Goal: Task Accomplishment & Management: Use online tool/utility

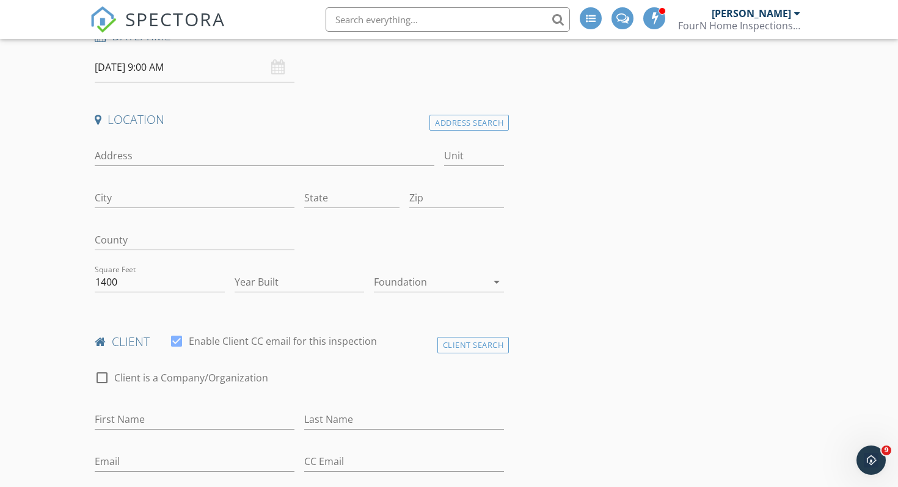
scroll to position [156, 0]
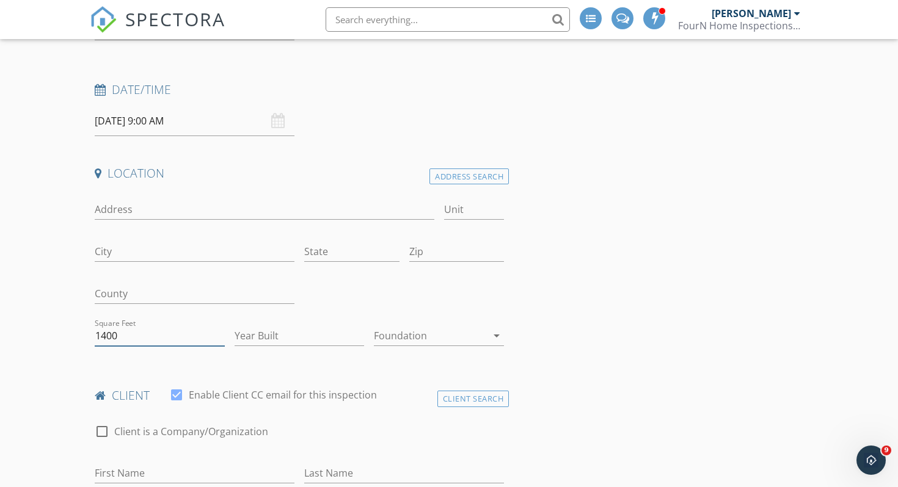
click at [118, 334] on input "1400" at bounding box center [160, 336] width 130 height 20
click at [109, 334] on input "1400" at bounding box center [160, 336] width 130 height 20
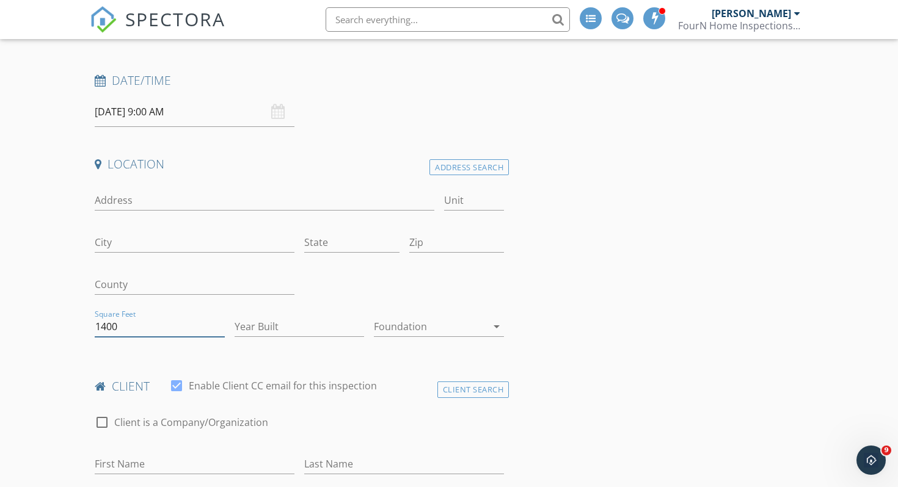
scroll to position [164, 0]
type input "2"
type input "1220"
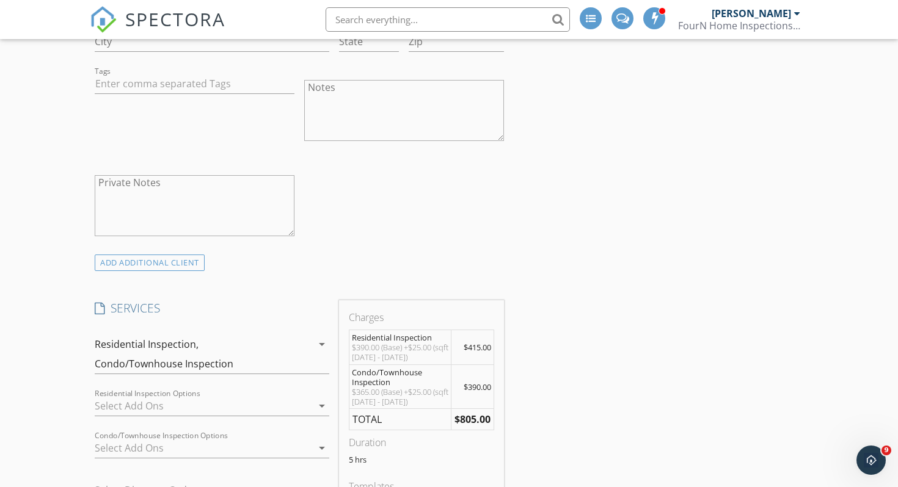
scroll to position [761, 0]
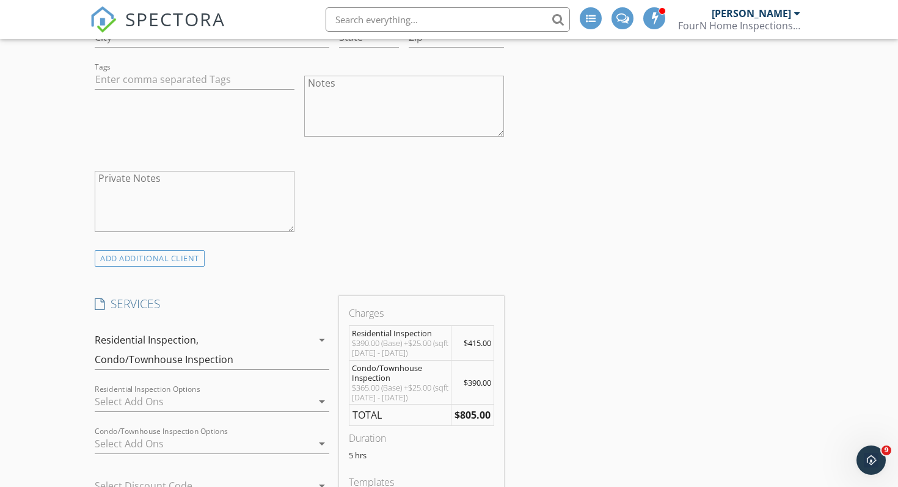
drag, startPoint x: 461, startPoint y: 377, endPoint x: 505, endPoint y: 383, distance: 44.4
click at [465, 377] on td "$390.00" at bounding box center [472, 382] width 43 height 45
click at [321, 336] on icon "arrow_drop_down" at bounding box center [321, 340] width 15 height 15
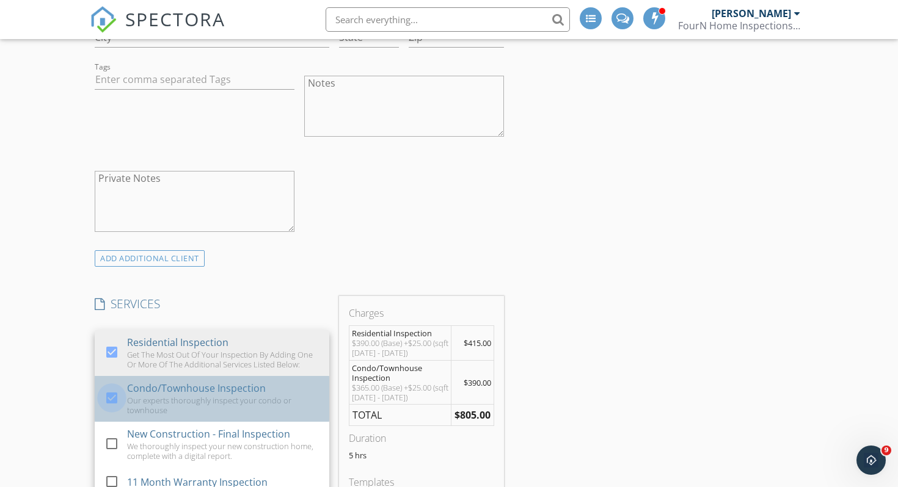
click at [112, 393] on div at bounding box center [111, 398] width 21 height 21
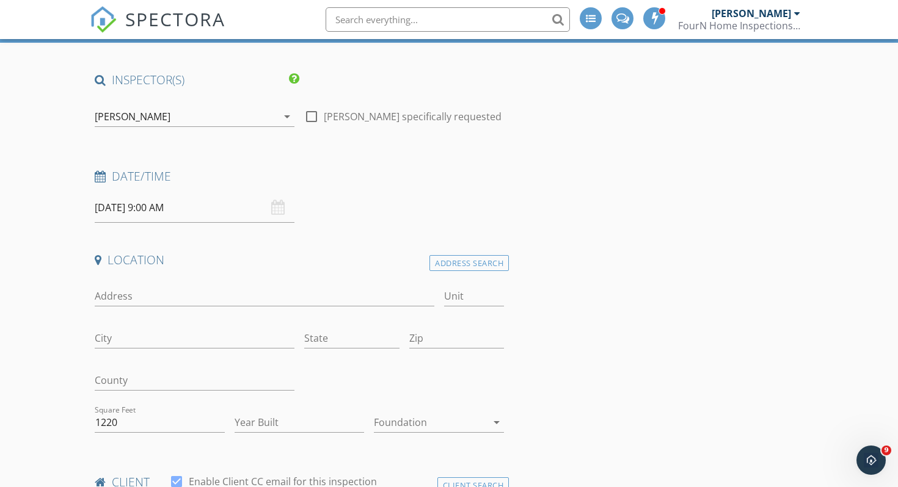
scroll to position [0, 0]
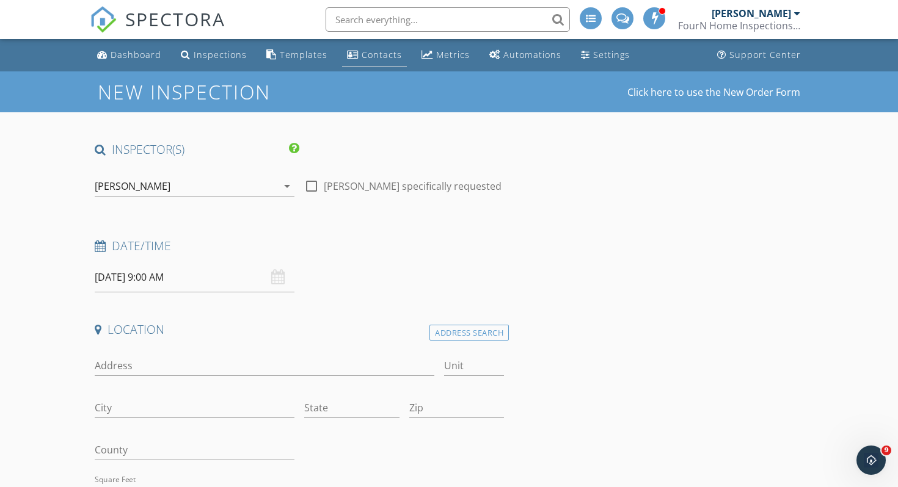
click at [379, 56] on div "Contacts" at bounding box center [381, 55] width 40 height 12
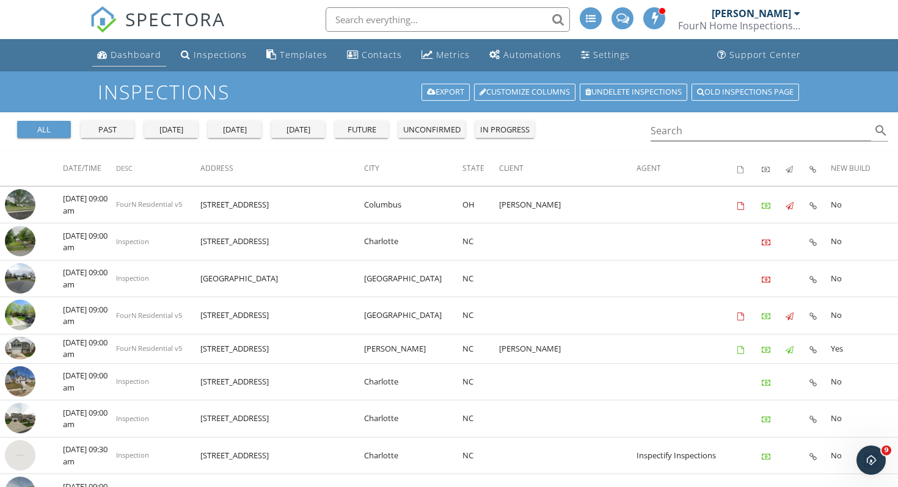
click at [126, 53] on div "Dashboard" at bounding box center [136, 55] width 51 height 12
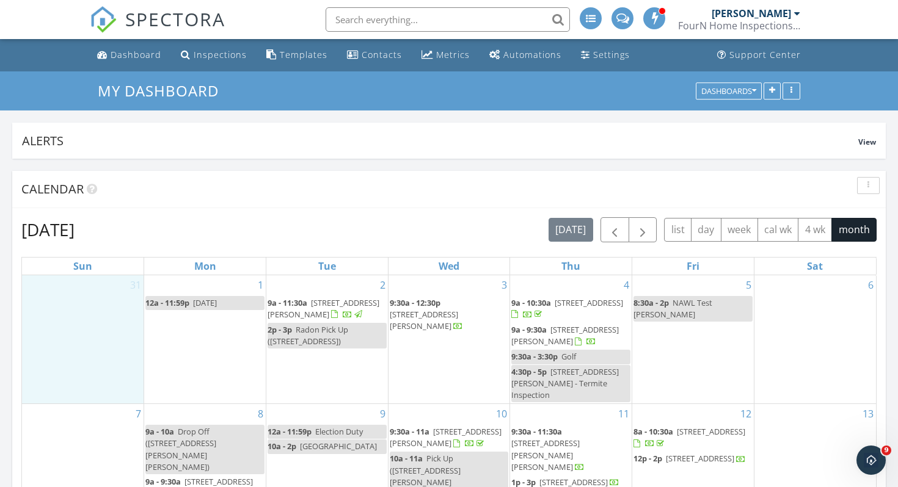
click at [80, 352] on div "31" at bounding box center [83, 339] width 122 height 128
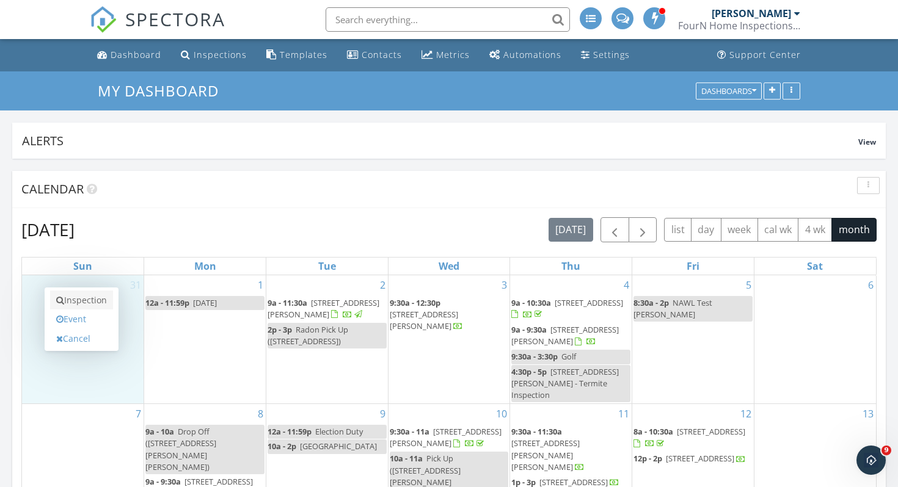
click at [87, 299] on link "Inspection" at bounding box center [81, 301] width 63 height 20
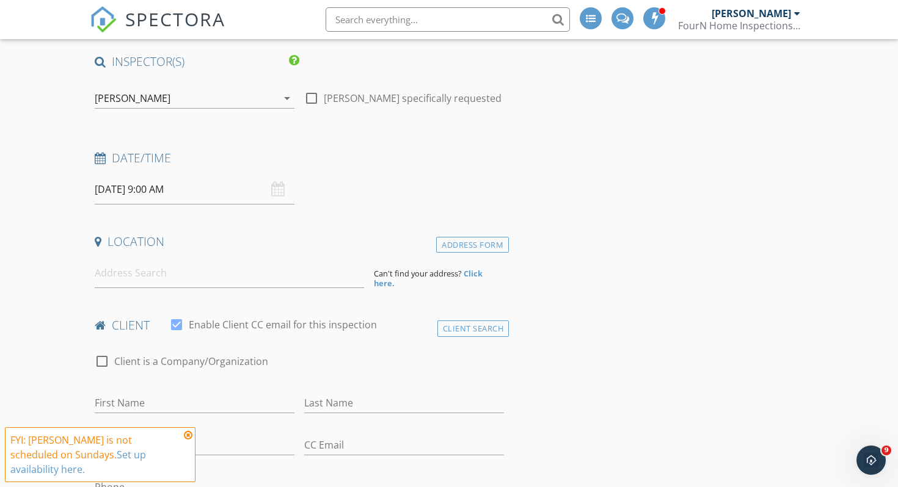
scroll to position [89, 0]
click at [465, 240] on div "Address Form" at bounding box center [472, 244] width 73 height 16
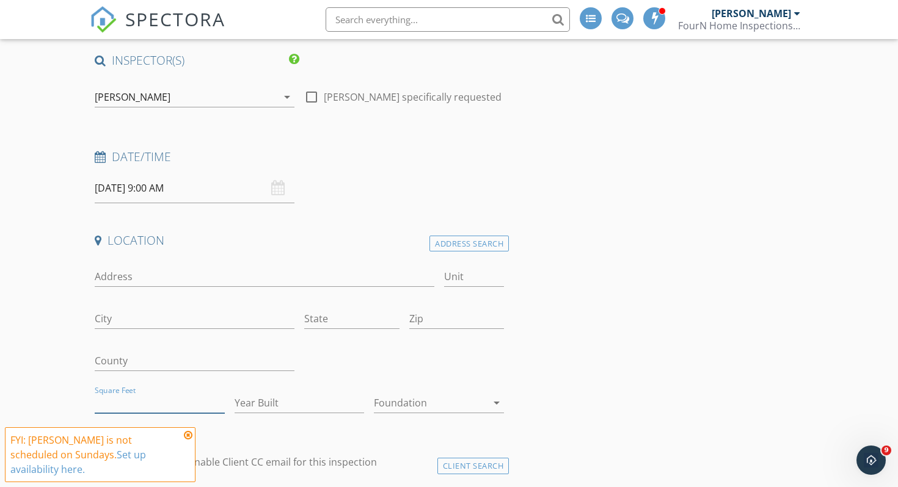
click at [158, 405] on input "Square Feet" at bounding box center [160, 403] width 130 height 20
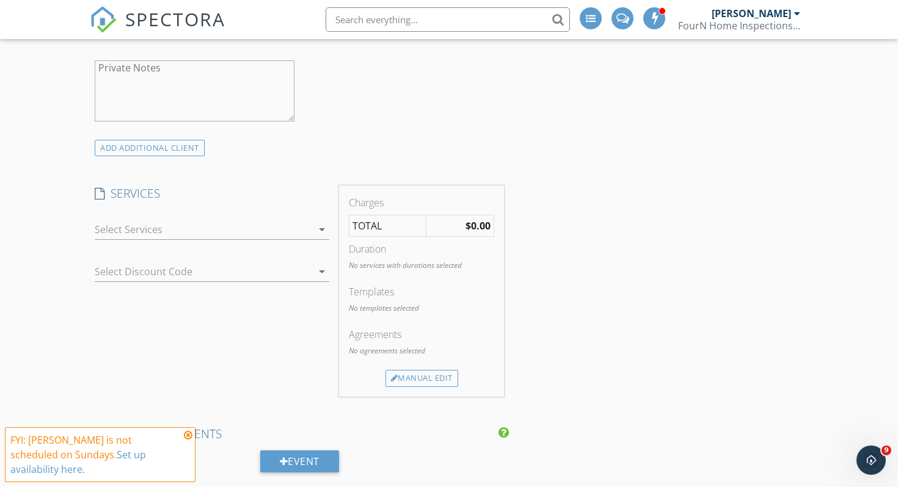
scroll to position [872, 0]
type input "1220"
click at [205, 223] on div at bounding box center [203, 229] width 217 height 20
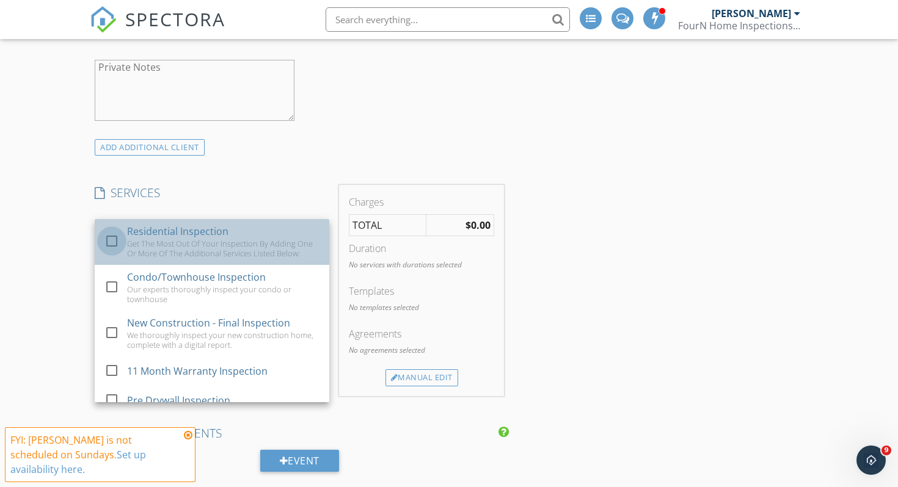
click at [104, 239] on div at bounding box center [111, 241] width 21 height 21
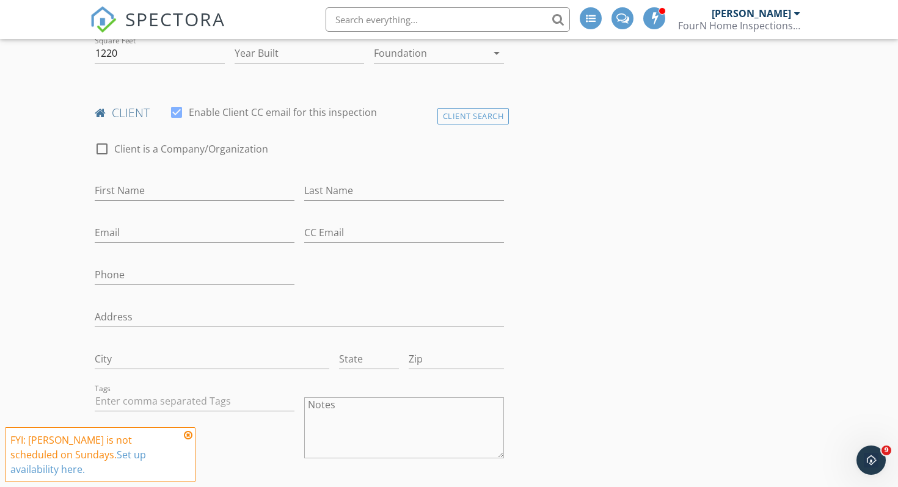
scroll to position [0, 0]
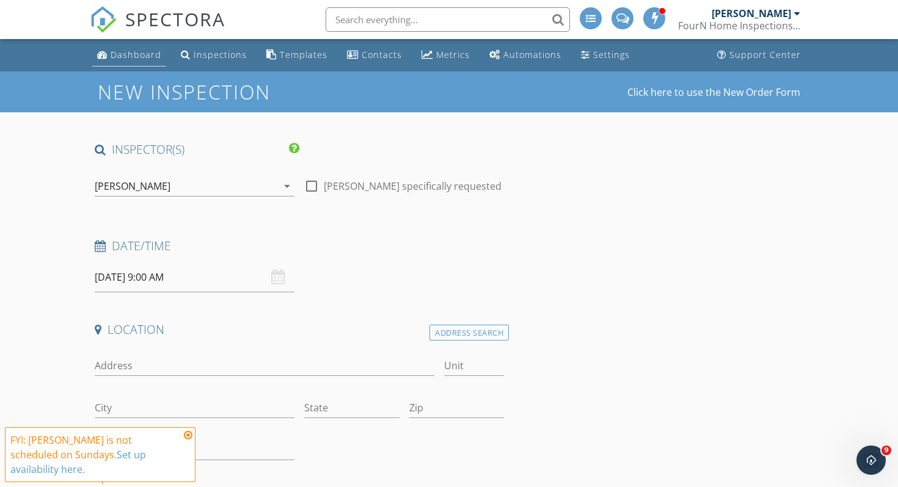
click at [123, 55] on div "Dashboard" at bounding box center [136, 55] width 51 height 12
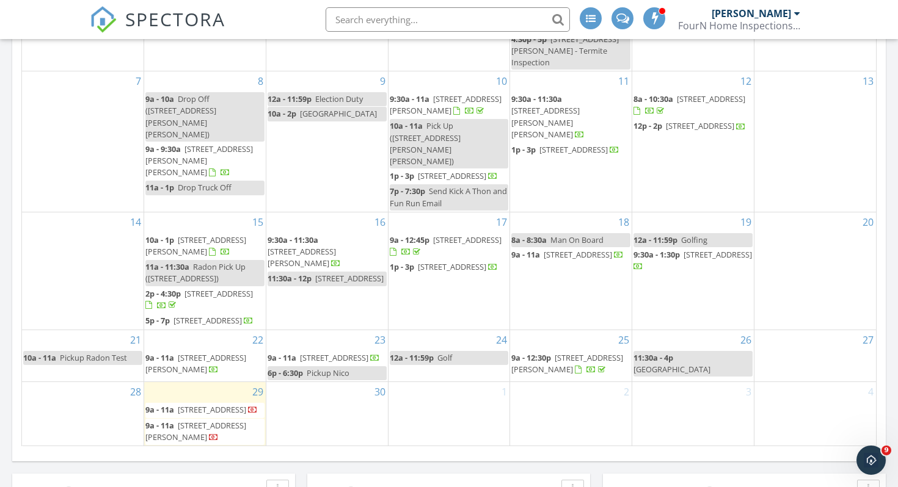
scroll to position [355, 0]
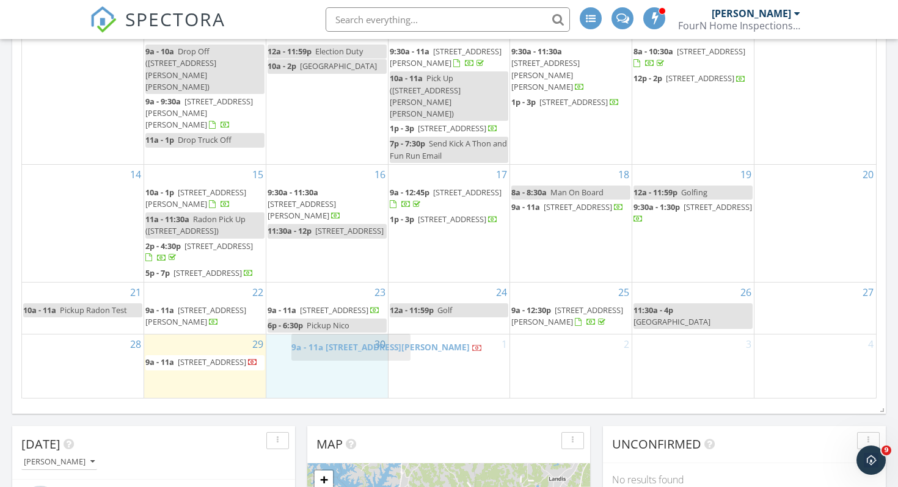
drag, startPoint x: 164, startPoint y: 383, endPoint x: 311, endPoint y: 346, distance: 151.7
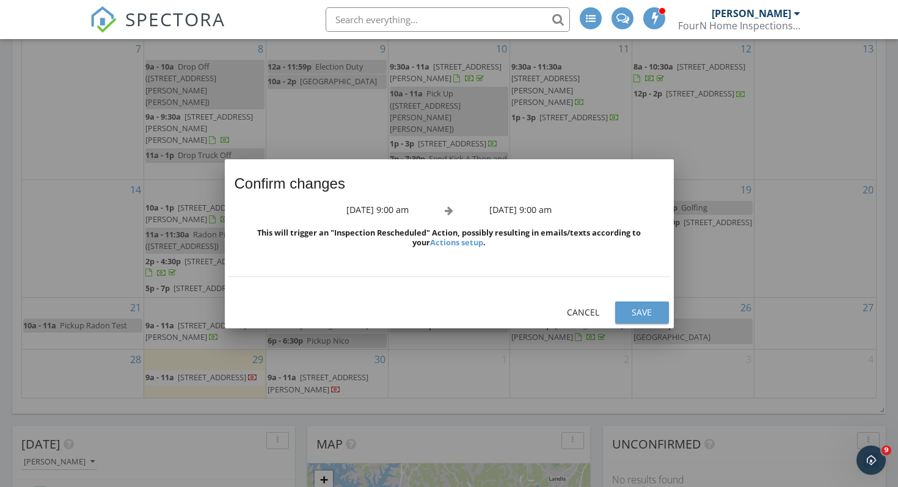
scroll to position [10, 0]
click at [643, 305] on button "Save" at bounding box center [642, 313] width 54 height 22
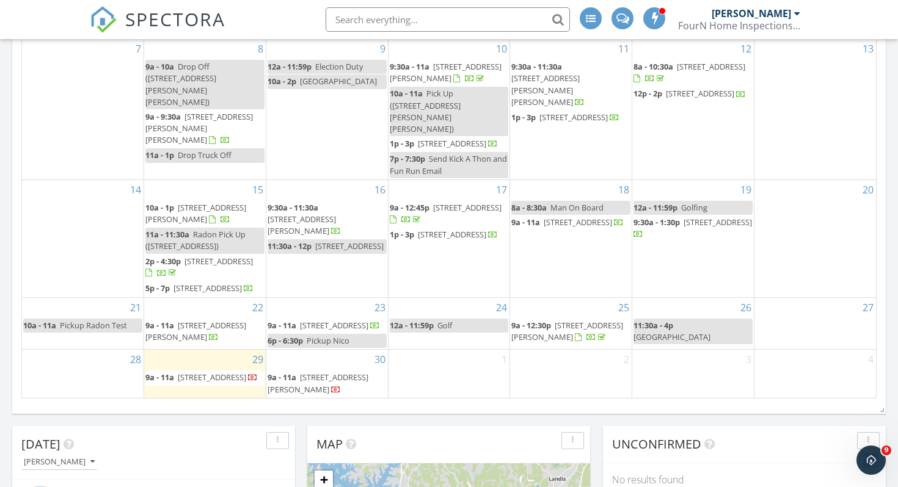
click at [439, 369] on div "1" at bounding box center [449, 374] width 122 height 48
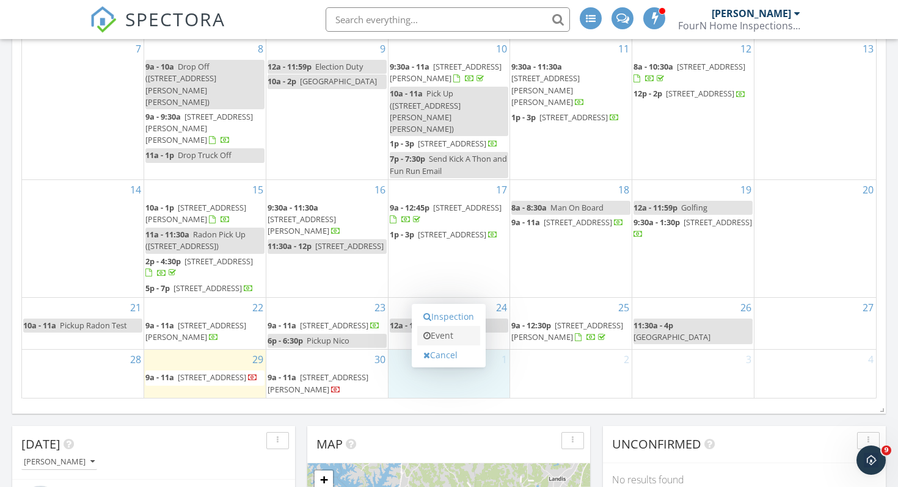
click at [448, 335] on link "Event" at bounding box center [448, 336] width 63 height 20
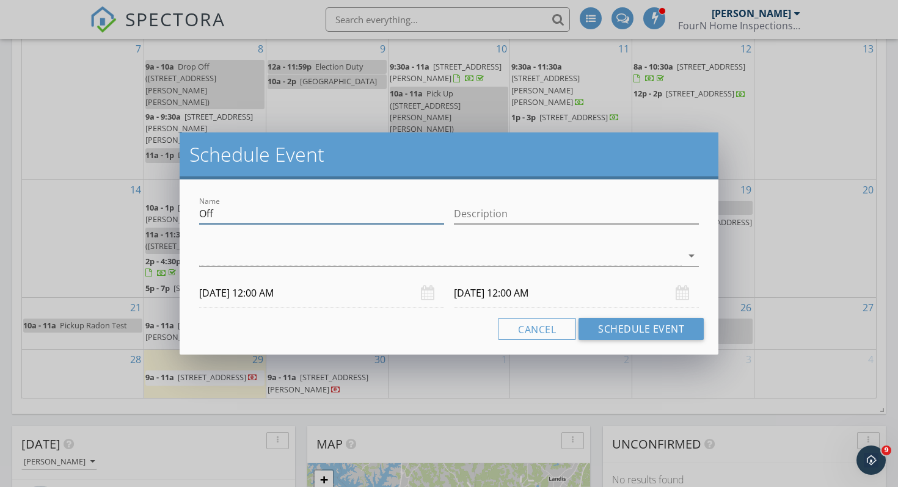
click at [313, 217] on input "Off" at bounding box center [321, 214] width 245 height 20
type input "Golf"
click at [258, 253] on div at bounding box center [440, 256] width 482 height 20
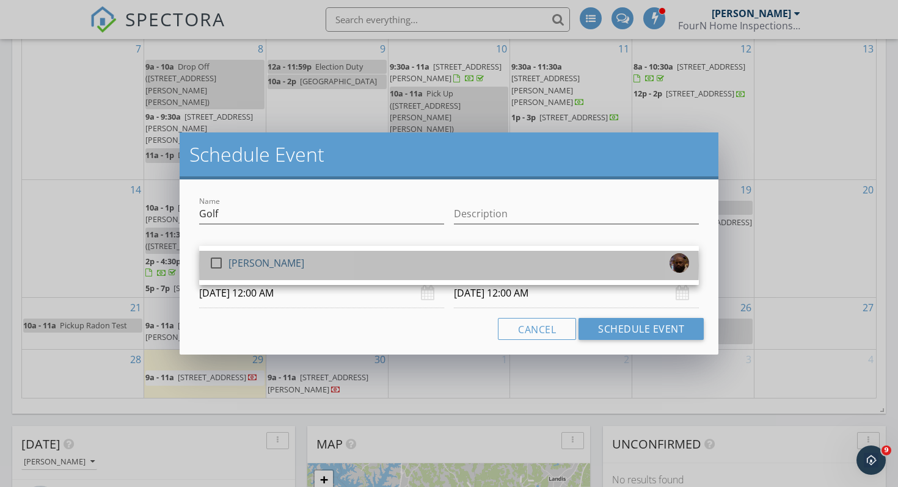
click at [243, 265] on div "[PERSON_NAME]" at bounding box center [266, 263] width 76 height 20
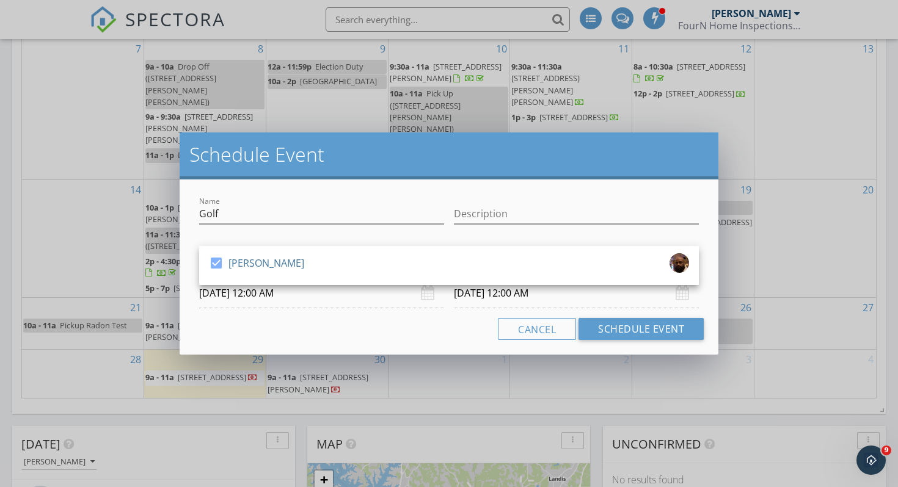
click at [438, 326] on div "Cancel Schedule Event" at bounding box center [448, 329] width 509 height 22
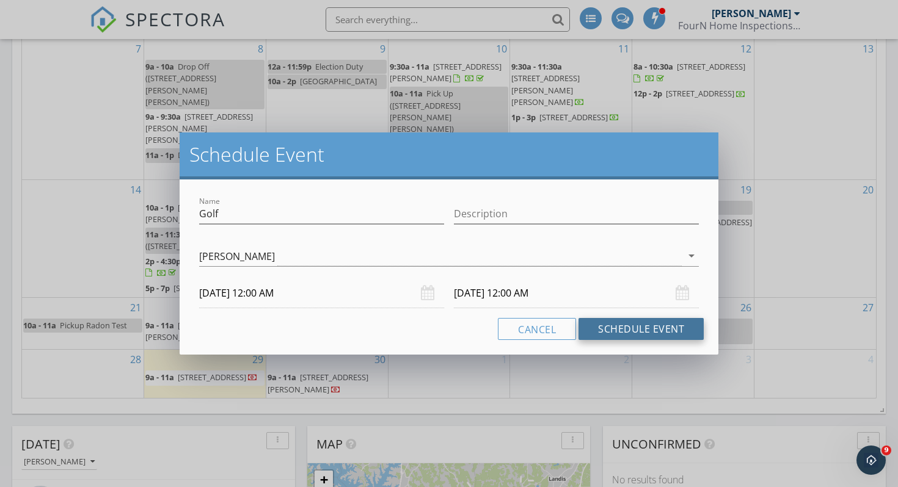
click at [638, 329] on button "Schedule Event" at bounding box center [640, 329] width 125 height 22
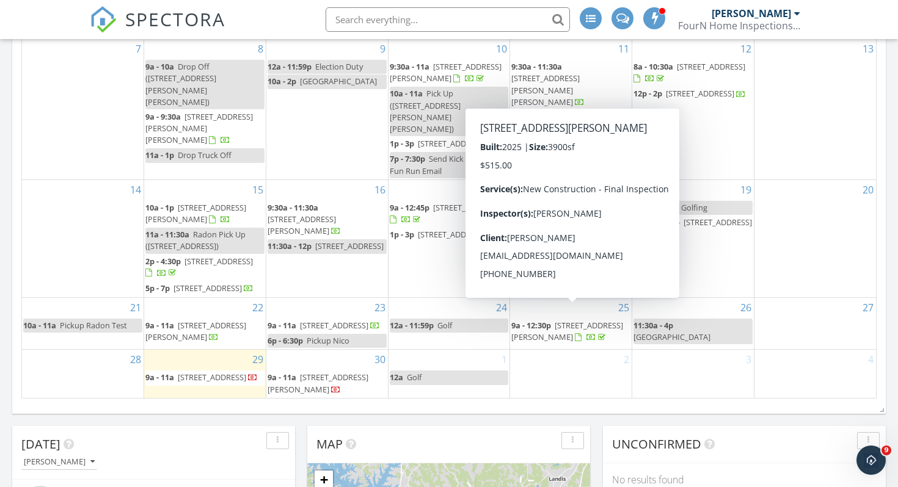
scroll to position [427, 0]
